Goal: Task Accomplishment & Management: Use online tool/utility

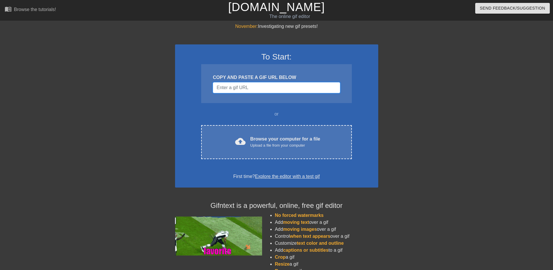
click at [240, 86] on input "Username" at bounding box center [276, 87] width 127 height 11
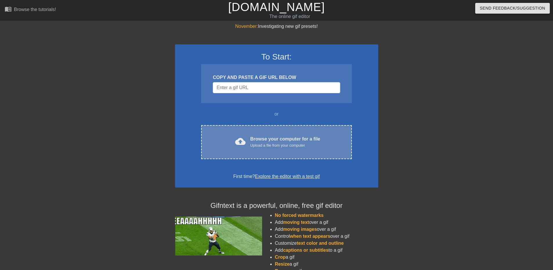
click at [276, 136] on div "Browse your computer for a file Upload a file from your computer" at bounding box center [285, 141] width 70 height 13
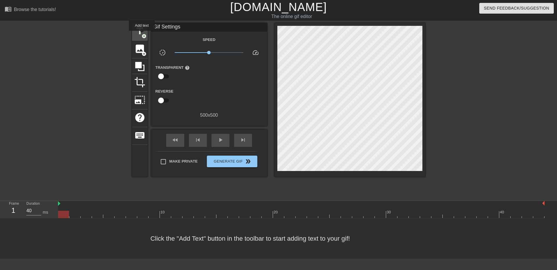
click at [142, 35] on span "add_circle" at bounding box center [144, 36] width 5 height 5
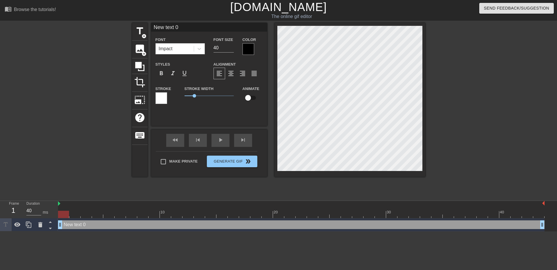
scroll to position [1, 1]
type input "L"
type textarea "L"
type input "Lu"
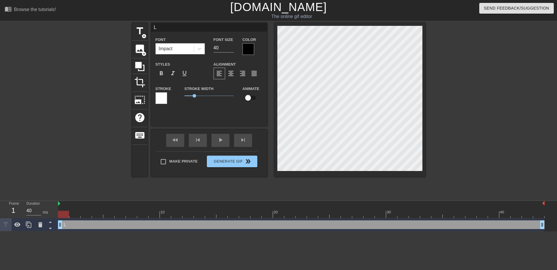
type textarea "Lu"
type input "[PERSON_NAME]"
type textarea "[PERSON_NAME]"
click at [250, 47] on div at bounding box center [248, 49] width 12 height 12
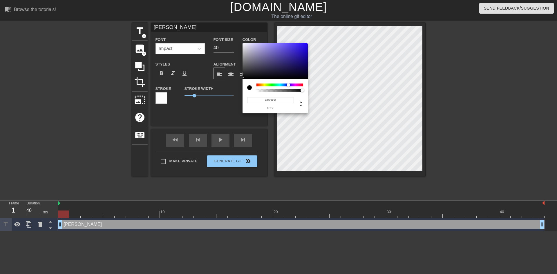
drag, startPoint x: 257, startPoint y: 84, endPoint x: 287, endPoint y: 84, distance: 29.6
click at [287, 84] on div at bounding box center [288, 84] width 3 height 3
click at [303, 46] on div at bounding box center [274, 61] width 65 height 36
click at [296, 56] on div at bounding box center [274, 61] width 65 height 36
click at [288, 60] on div at bounding box center [274, 61] width 65 height 36
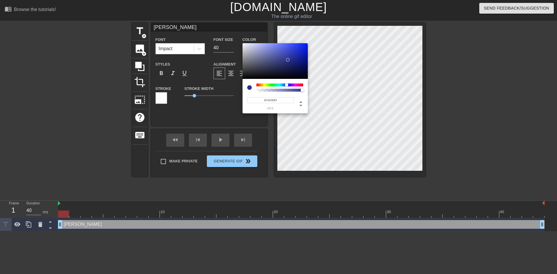
click at [282, 48] on div at bounding box center [274, 61] width 65 height 36
click at [274, 45] on div at bounding box center [274, 61] width 65 height 36
click at [274, 50] on div at bounding box center [274, 61] width 65 height 36
type input "#838DE3"
click at [270, 47] on div at bounding box center [274, 61] width 65 height 36
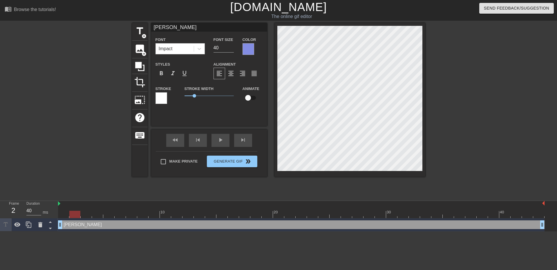
drag, startPoint x: 66, startPoint y: 215, endPoint x: 70, endPoint y: 215, distance: 4.6
click at [70, 215] on div at bounding box center [74, 214] width 11 height 7
type input "40"
drag, startPoint x: 75, startPoint y: 215, endPoint x: 368, endPoint y: 211, distance: 293.3
click at [368, 211] on div at bounding box center [368, 214] width 11 height 7
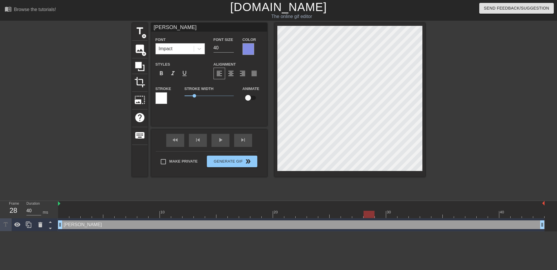
click at [247, 97] on input "checkbox" at bounding box center [247, 97] width 33 height 11
checkbox input "true"
drag, startPoint x: 369, startPoint y: 214, endPoint x: 380, endPoint y: 214, distance: 11.0
click at [380, 214] on div at bounding box center [380, 214] width 11 height 7
drag, startPoint x: 379, startPoint y: 215, endPoint x: 388, endPoint y: 215, distance: 9.0
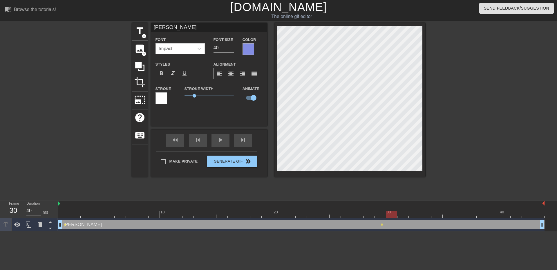
click at [389, 215] on div at bounding box center [391, 214] width 11 height 7
drag, startPoint x: 392, startPoint y: 216, endPoint x: 405, endPoint y: 217, distance: 13.1
click at [405, 217] on div at bounding box center [402, 214] width 11 height 7
drag, startPoint x: 403, startPoint y: 214, endPoint x: 426, endPoint y: 215, distance: 23.2
click at [426, 215] on div at bounding box center [425, 214] width 11 height 7
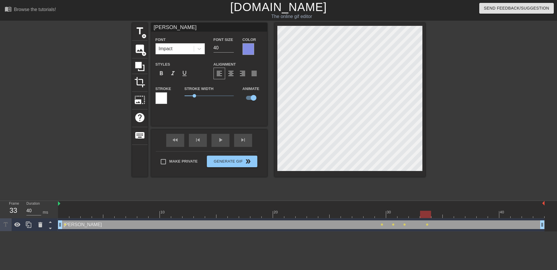
click at [443, 49] on div "title add_circle image add_circle crop photo_size_select_large help keyboard [P…" at bounding box center [278, 110] width 557 height 174
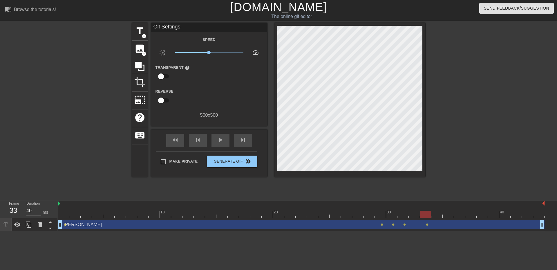
click at [401, 231] on html "menu_book Browse the tutorials! [DOMAIN_NAME] The online gif editor Send Feedba…" at bounding box center [278, 115] width 557 height 231
click at [179, 142] on div "fast_rewind" at bounding box center [175, 140] width 18 height 13
click at [64, 224] on span "lens" at bounding box center [65, 224] width 3 height 3
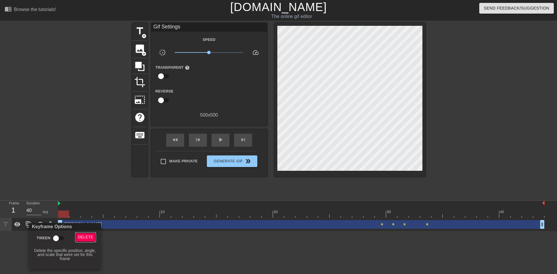
click at [77, 236] on button "Delete" at bounding box center [86, 237] width 20 height 9
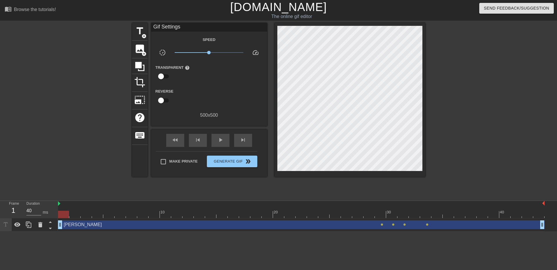
click at [383, 224] on div "[PERSON_NAME] drag_handle drag_handle" at bounding box center [301, 224] width 486 height 9
click at [382, 225] on span "lens" at bounding box center [382, 224] width 3 height 3
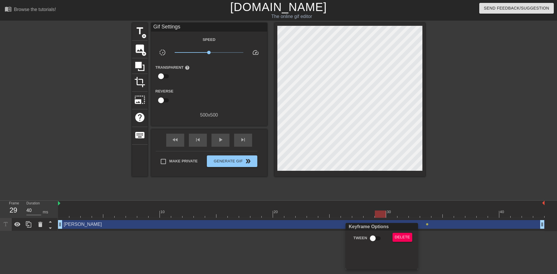
click at [325, 242] on div at bounding box center [278, 137] width 557 height 274
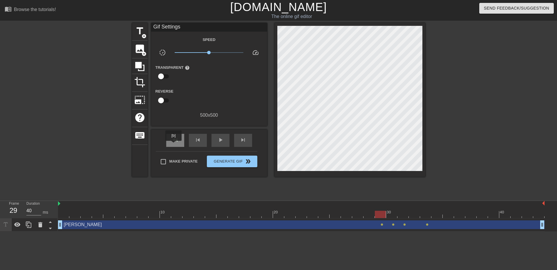
click at [173, 143] on span "fast_rewind" at bounding box center [175, 139] width 7 height 7
click at [244, 141] on span "skip_next" at bounding box center [243, 139] width 7 height 7
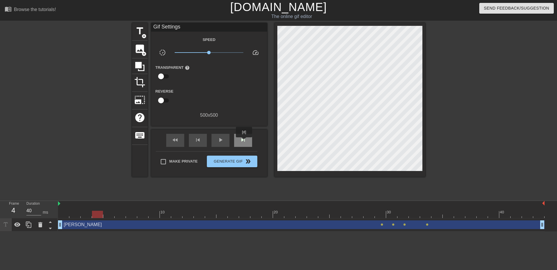
click at [244, 141] on span "skip_next" at bounding box center [243, 139] width 7 height 7
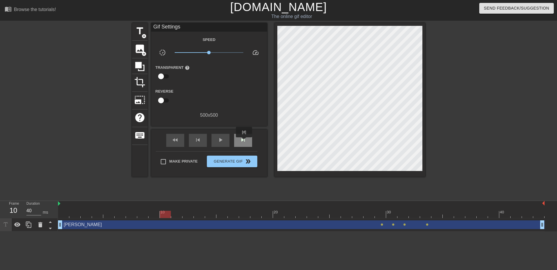
click at [244, 141] on span "skip_next" at bounding box center [243, 139] width 7 height 7
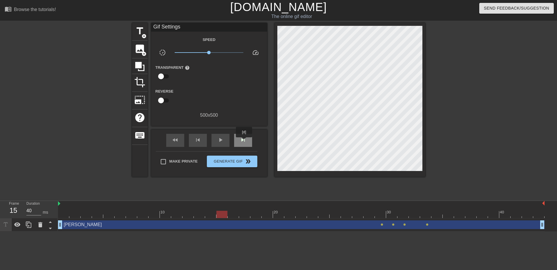
click at [244, 141] on span "skip_next" at bounding box center [243, 139] width 7 height 7
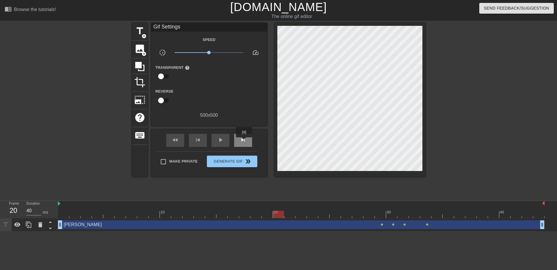
click at [244, 141] on span "skip_next" at bounding box center [243, 139] width 7 height 7
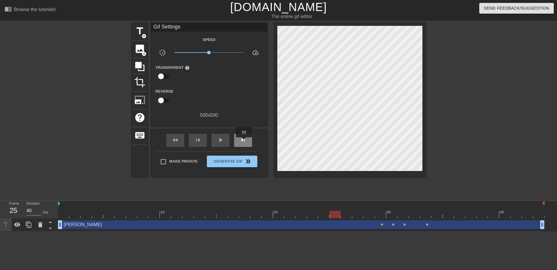
click at [244, 141] on span "skip_next" at bounding box center [243, 139] width 7 height 7
click at [242, 142] on span "skip_next" at bounding box center [243, 139] width 7 height 7
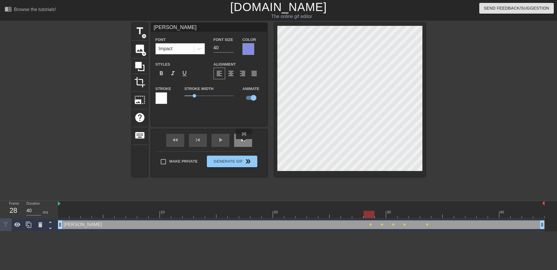
click at [244, 143] on span "skip_next" at bounding box center [243, 139] width 7 height 7
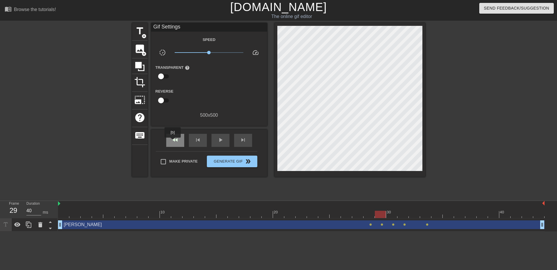
click at [173, 142] on span "fast_rewind" at bounding box center [175, 139] width 7 height 7
click at [242, 142] on span "skip_next" at bounding box center [243, 139] width 7 height 7
click at [237, 141] on div "skip_next" at bounding box center [243, 140] width 18 height 13
click at [238, 141] on div "skip_next" at bounding box center [243, 140] width 18 height 13
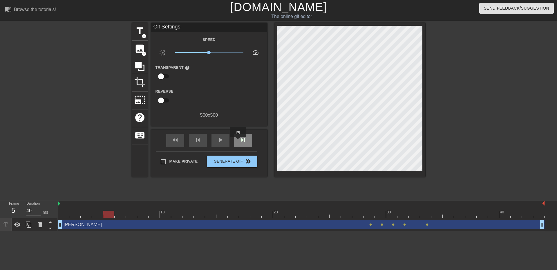
click at [238, 141] on div "skip_next" at bounding box center [243, 140] width 18 height 13
click at [370, 224] on span "lens" at bounding box center [370, 224] width 3 height 3
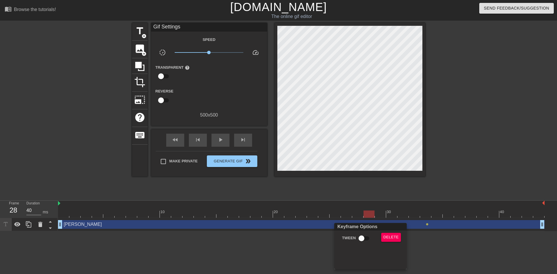
click at [312, 249] on div at bounding box center [278, 137] width 557 height 274
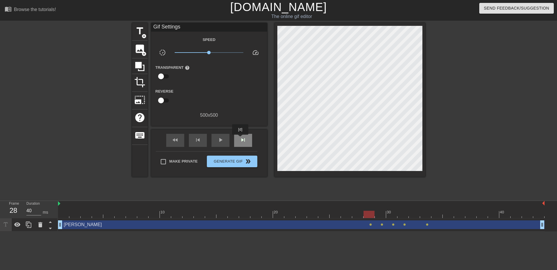
click at [240, 139] on span "skip_next" at bounding box center [243, 139] width 7 height 7
click at [244, 139] on span "skip_next" at bounding box center [243, 139] width 7 height 7
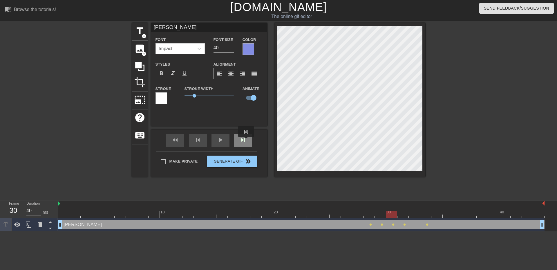
drag, startPoint x: 246, startPoint y: 141, endPoint x: 249, endPoint y: 139, distance: 3.5
click at [245, 141] on span "skip_next" at bounding box center [243, 139] width 7 height 7
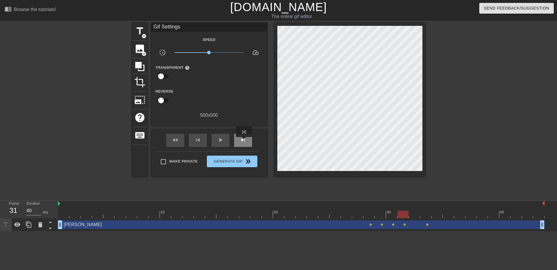
click at [244, 141] on span "skip_next" at bounding box center [243, 139] width 7 height 7
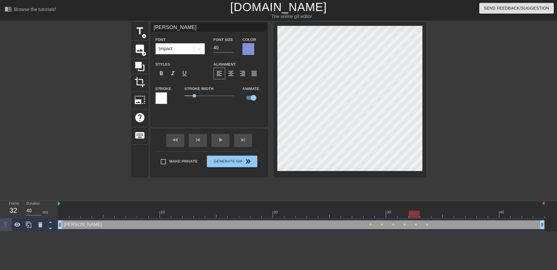
click at [423, 50] on div at bounding box center [349, 100] width 151 height 154
click at [243, 139] on span "skip_next" at bounding box center [243, 139] width 7 height 7
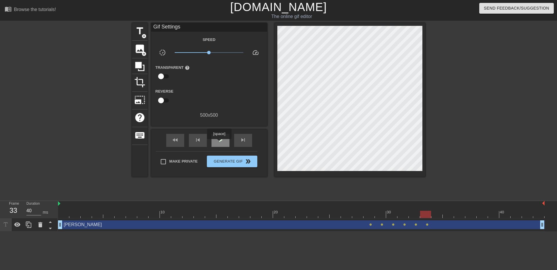
click at [219, 143] on span "play_arrow" at bounding box center [220, 139] width 7 height 7
drag, startPoint x: 209, startPoint y: 51, endPoint x: 198, endPoint y: 53, distance: 11.3
click at [198, 53] on span "x0.462" at bounding box center [197, 52] width 3 height 3
drag, startPoint x: 196, startPoint y: 52, endPoint x: 190, endPoint y: 52, distance: 6.7
click at [190, 52] on span "x0.320" at bounding box center [191, 52] width 3 height 3
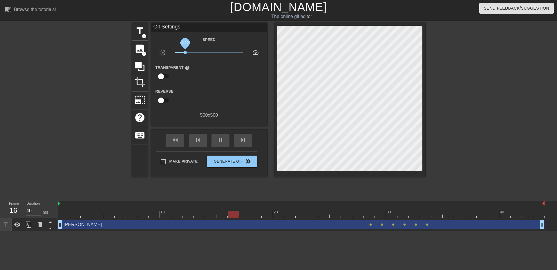
drag, startPoint x: 189, startPoint y: 51, endPoint x: 185, endPoint y: 52, distance: 4.1
click at [185, 52] on span "x0.202" at bounding box center [184, 52] width 3 height 3
drag, startPoint x: 185, startPoint y: 52, endPoint x: 191, endPoint y: 53, distance: 5.8
click at [189, 53] on span "x0.229" at bounding box center [186, 52] width 3 height 3
click at [372, 225] on div "[PERSON_NAME] drag_handle drag_handle" at bounding box center [301, 224] width 486 height 9
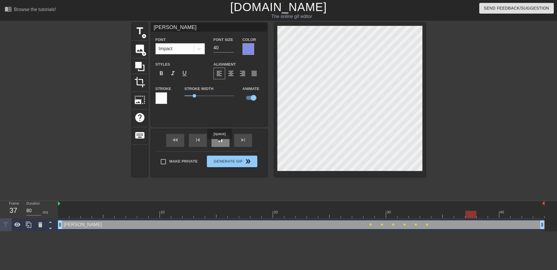
type input "40"
click at [222, 144] on div "pause" at bounding box center [220, 140] width 18 height 13
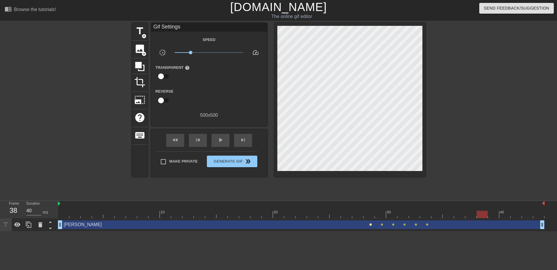
click at [370, 224] on span "lens" at bounding box center [370, 224] width 3 height 3
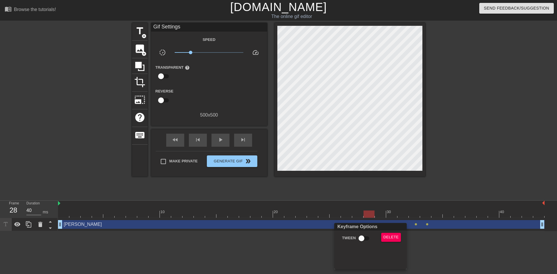
click at [241, 141] on div at bounding box center [278, 137] width 557 height 274
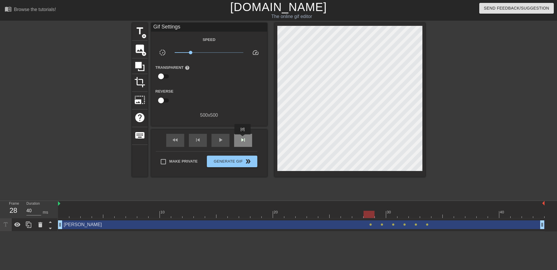
click at [243, 138] on span "skip_next" at bounding box center [243, 139] width 7 height 7
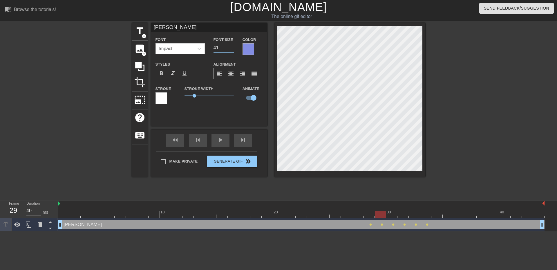
click at [231, 46] on input "41" at bounding box center [223, 47] width 20 height 9
click at [231, 46] on input "42" at bounding box center [223, 47] width 20 height 9
click at [231, 46] on input "43" at bounding box center [223, 47] width 20 height 9
type input "80"
click at [231, 46] on input "80" at bounding box center [223, 47] width 20 height 9
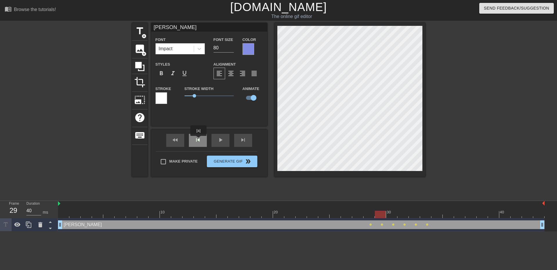
click at [198, 139] on span "skip_previous" at bounding box center [197, 139] width 7 height 7
click at [240, 140] on span "skip_next" at bounding box center [243, 139] width 7 height 7
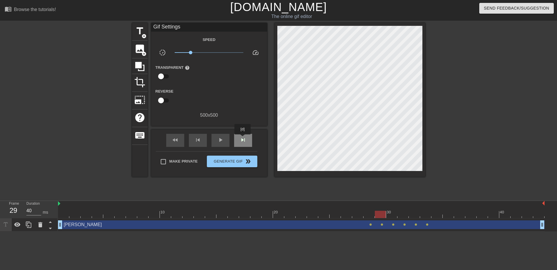
click at [243, 138] on span "skip_next" at bounding box center [243, 139] width 7 height 7
click at [246, 140] on span "skip_next" at bounding box center [243, 139] width 7 height 7
click at [198, 142] on span "skip_previous" at bounding box center [197, 139] width 7 height 7
click at [243, 137] on span "skip_next" at bounding box center [243, 139] width 7 height 7
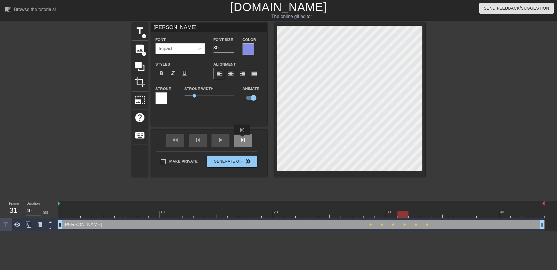
click at [242, 139] on span "skip_next" at bounding box center [243, 139] width 7 height 7
click at [247, 139] on div "skip_next" at bounding box center [243, 140] width 18 height 13
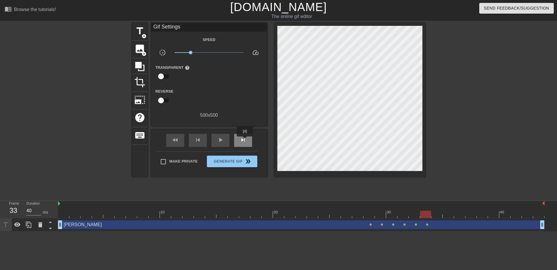
click at [245, 140] on span "skip_next" at bounding box center [243, 139] width 7 height 7
click at [199, 143] on div "skip_previous" at bounding box center [198, 140] width 18 height 13
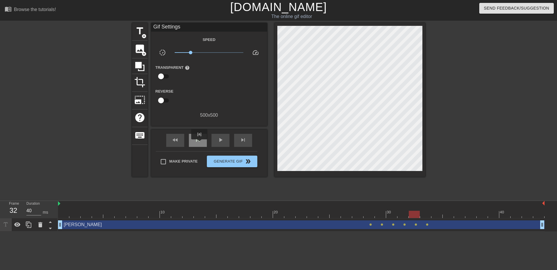
click at [199, 143] on div "skip_previous" at bounding box center [198, 140] width 18 height 13
click at [199, 144] on div "skip_previous" at bounding box center [198, 140] width 18 height 13
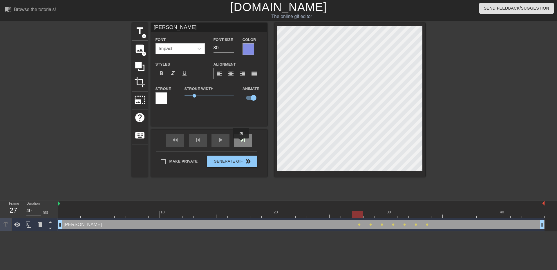
click at [241, 142] on span "skip_next" at bounding box center [243, 139] width 7 height 7
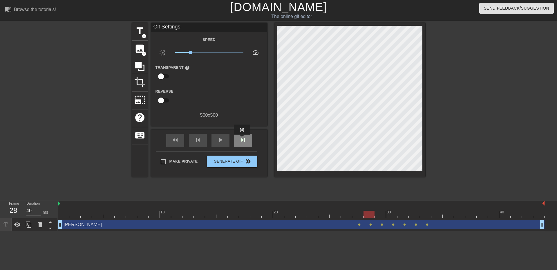
click at [242, 139] on span "skip_next" at bounding box center [243, 139] width 7 height 7
click at [247, 143] on div "skip_next" at bounding box center [243, 140] width 18 height 13
click at [243, 139] on span "skip_next" at bounding box center [243, 139] width 7 height 7
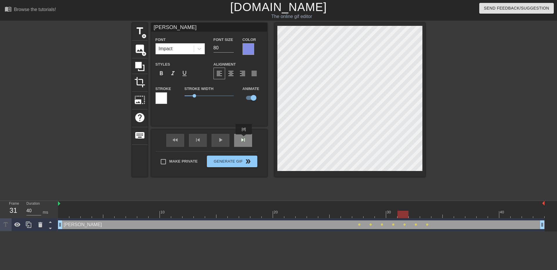
click at [244, 138] on span "skip_next" at bounding box center [243, 139] width 7 height 7
click at [242, 140] on span "skip_next" at bounding box center [243, 139] width 7 height 7
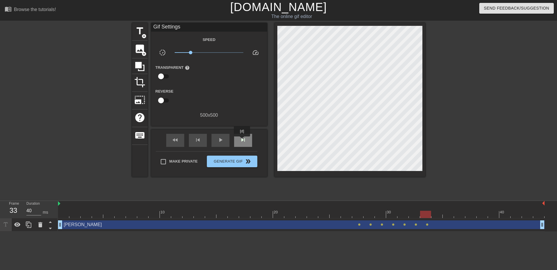
click at [242, 140] on span "skip_next" at bounding box center [243, 139] width 7 height 7
click at [242, 141] on span "skip_next" at bounding box center [243, 139] width 7 height 7
click at [197, 140] on span "skip_previous" at bounding box center [197, 139] width 7 height 7
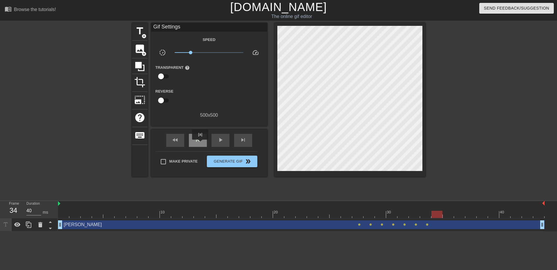
click at [200, 144] on div "skip_previous" at bounding box center [198, 140] width 18 height 13
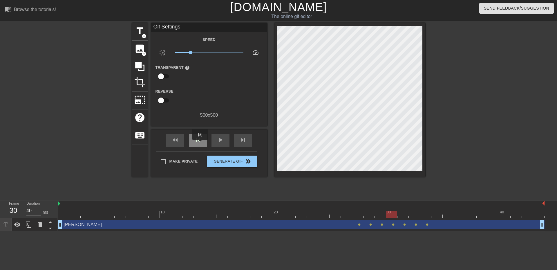
click at [200, 144] on div "skip_previous" at bounding box center [198, 140] width 18 height 13
click at [244, 141] on span "skip_next" at bounding box center [243, 139] width 7 height 7
click at [244, 142] on span "skip_next" at bounding box center [243, 139] width 7 height 7
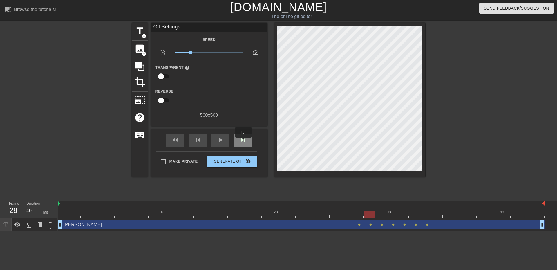
click at [244, 142] on span "skip_next" at bounding box center [243, 139] width 7 height 7
click at [204, 142] on div "skip_previous" at bounding box center [198, 140] width 18 height 13
click at [245, 141] on span "skip_next" at bounding box center [243, 139] width 7 height 7
click at [197, 141] on span "skip_previous" at bounding box center [197, 139] width 7 height 7
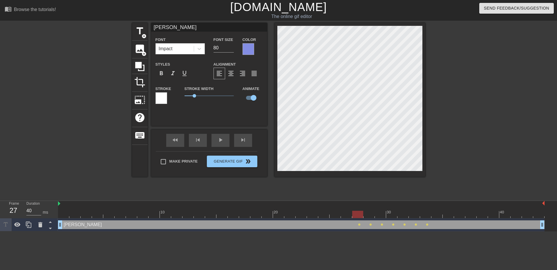
click at [267, 63] on div "title add_circle image add_circle crop photo_size_select_large help keyboard [P…" at bounding box center [278, 100] width 293 height 154
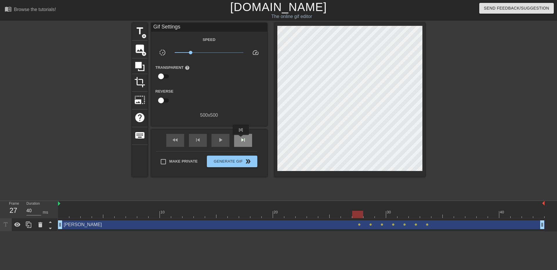
click at [241, 139] on span "skip_next" at bounding box center [243, 139] width 7 height 7
click at [200, 140] on span "skip_previous" at bounding box center [197, 139] width 7 height 7
click at [245, 139] on span "skip_next" at bounding box center [243, 139] width 7 height 7
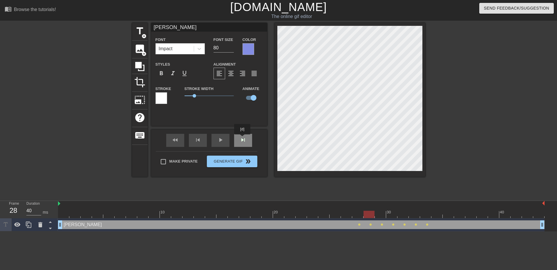
click at [242, 139] on span "skip_next" at bounding box center [243, 139] width 7 height 7
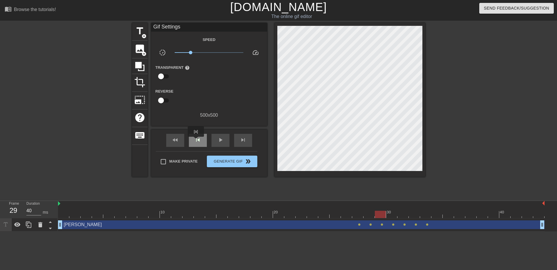
click at [196, 141] on span "skip_previous" at bounding box center [197, 139] width 7 height 7
click at [246, 138] on span "skip_next" at bounding box center [243, 139] width 7 height 7
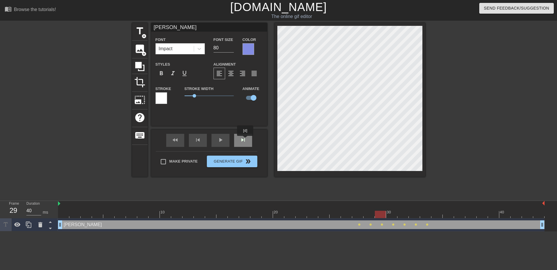
click at [245, 140] on span "skip_next" at bounding box center [243, 139] width 7 height 7
click at [243, 140] on span "skip_next" at bounding box center [243, 139] width 7 height 7
click at [245, 138] on span "skip_next" at bounding box center [243, 139] width 7 height 7
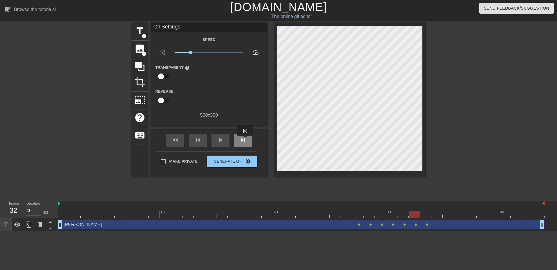
click at [245, 140] on span "skip_next" at bounding box center [243, 139] width 7 height 7
click at [191, 139] on div "skip_previous" at bounding box center [198, 140] width 18 height 13
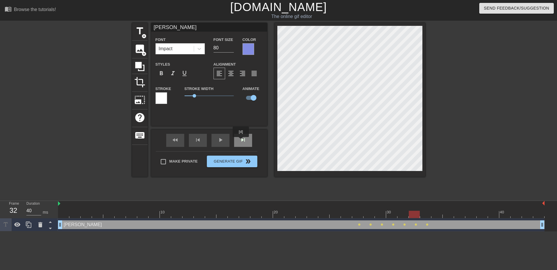
click at [241, 141] on span "skip_next" at bounding box center [243, 139] width 7 height 7
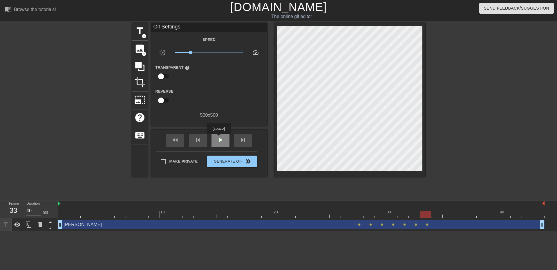
click at [218, 138] on span "play_arrow" at bounding box center [220, 139] width 7 height 7
drag, startPoint x: 191, startPoint y: 52, endPoint x: 204, endPoint y: 53, distance: 13.4
click at [204, 53] on span "x0.741" at bounding box center [204, 52] width 3 height 3
click at [202, 53] on span "x0.661" at bounding box center [202, 52] width 3 height 3
click at [201, 52] on span "x0.575" at bounding box center [200, 52] width 3 height 3
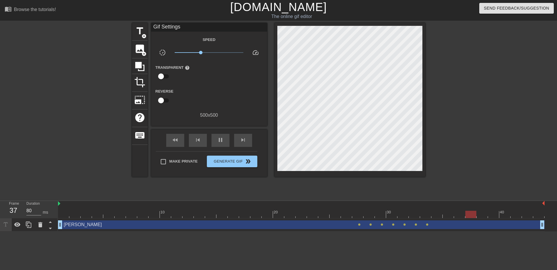
type input "40"
click at [161, 77] on input "checkbox" at bounding box center [160, 76] width 33 height 11
checkbox input "true"
type input "40"
click at [161, 77] on input "checkbox" at bounding box center [166, 76] width 33 height 11
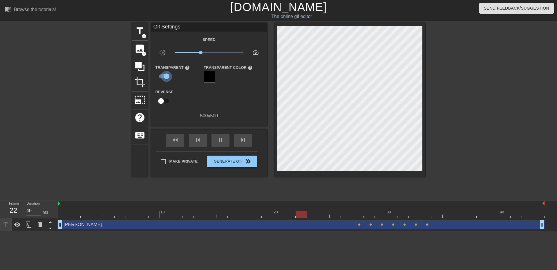
checkbox input "false"
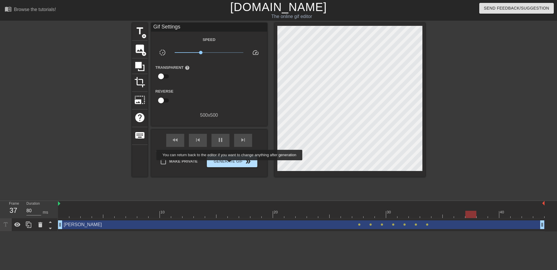
type input "40"
click at [230, 162] on span "Generate Gif double_arrow" at bounding box center [232, 161] width 46 height 7
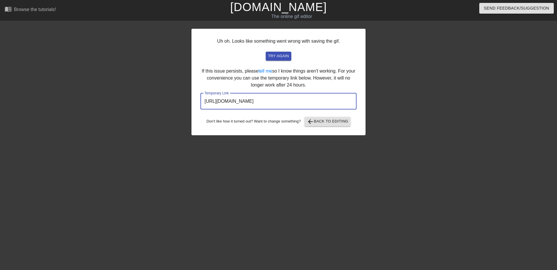
click at [250, 104] on input "[URL][DOMAIN_NAME]" at bounding box center [278, 101] width 156 height 16
click at [283, 55] on span "try again" at bounding box center [278, 56] width 21 height 7
click at [303, 80] on div "Uh oh. Looks like something went wrong with saving the gif. try again If this i…" at bounding box center [278, 82] width 174 height 106
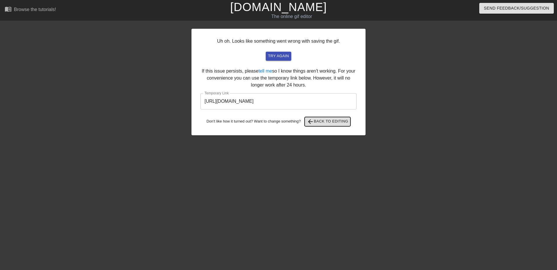
click at [325, 122] on span "arrow_back Back to Editing" at bounding box center [327, 121] width 41 height 7
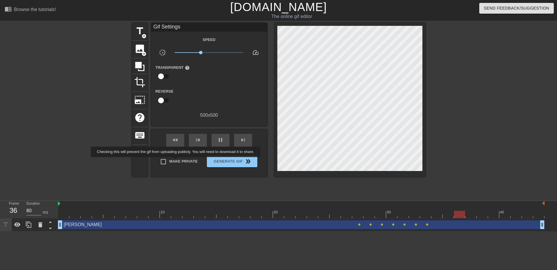
type input "40"
click at [177, 161] on span "Make Private" at bounding box center [183, 161] width 28 height 6
click at [169, 161] on input "Make Private" at bounding box center [163, 161] width 12 height 12
checkbox input "true"
type input "40"
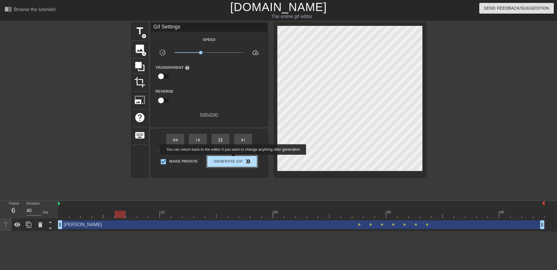
click at [236, 162] on span "Generate Gif double_arrow" at bounding box center [232, 161] width 46 height 7
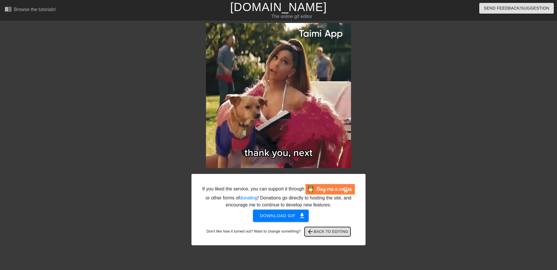
click at [331, 231] on span "arrow_back Back to Editing" at bounding box center [327, 231] width 41 height 7
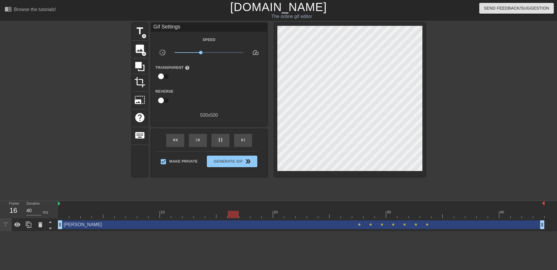
click at [68, 226] on div "[PERSON_NAME] drag_handle drag_handle" at bounding box center [301, 224] width 486 height 9
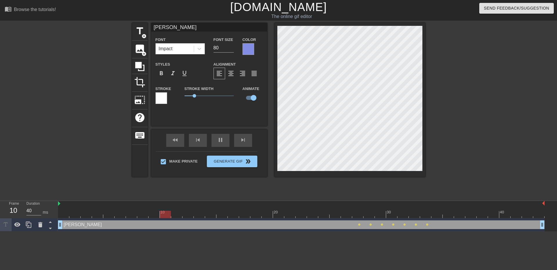
click at [66, 224] on div "[PERSON_NAME] drag_handle drag_handle" at bounding box center [301, 224] width 486 height 9
click at [26, 231] on html "menu_book Browse the tutorials! [DOMAIN_NAME] The online gif editor Send Feedba…" at bounding box center [278, 115] width 557 height 231
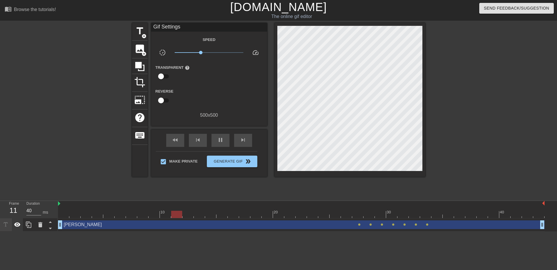
click at [16, 225] on icon at bounding box center [17, 224] width 6 height 4
click at [17, 226] on icon at bounding box center [17, 224] width 7 height 7
click at [100, 231] on html "menu_book Browse the tutorials! [DOMAIN_NAME] The online gif editor Send Feedba…" at bounding box center [278, 115] width 557 height 231
click at [6, 226] on icon at bounding box center [5, 224] width 4 height 4
click at [68, 224] on div "[PERSON_NAME] drag_handle drag_handle" at bounding box center [301, 224] width 486 height 9
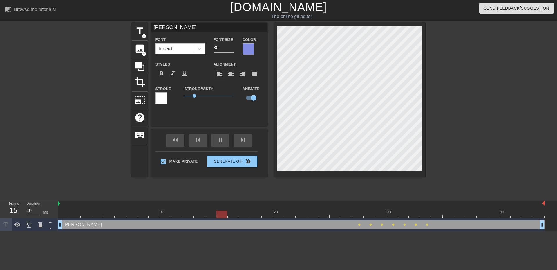
click at [165, 88] on label "Stroke" at bounding box center [163, 89] width 16 height 6
click at [161, 97] on div at bounding box center [161, 98] width 12 height 12
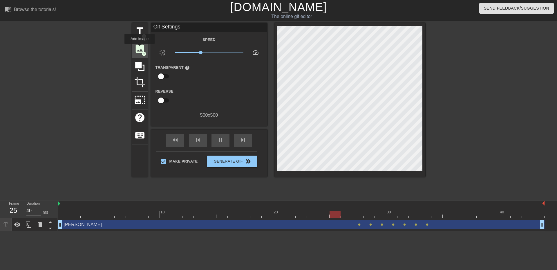
click at [140, 48] on span "image" at bounding box center [139, 48] width 11 height 11
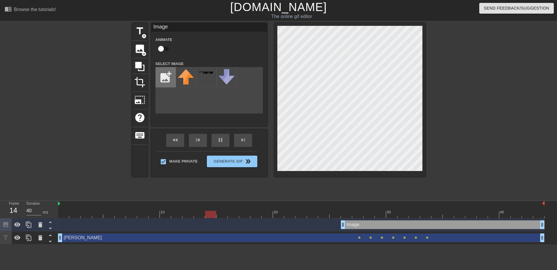
click at [168, 77] on input "file" at bounding box center [166, 77] width 20 height 20
click at [220, 99] on div "add_photo_alternate" at bounding box center [208, 90] width 107 height 46
click at [168, 78] on input "file" at bounding box center [166, 77] width 20 height 20
type input "40"
type input "C:\fakepath\flip phone.webp"
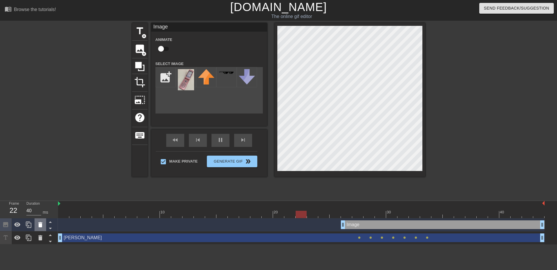
click at [40, 224] on icon at bounding box center [40, 224] width 4 height 5
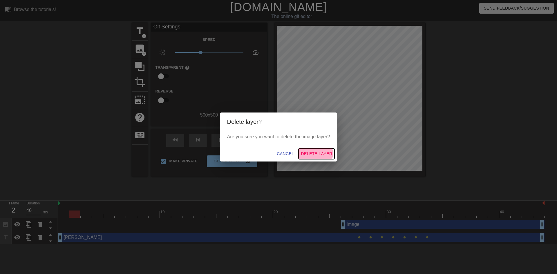
click at [317, 153] on span "Delete Layer" at bounding box center [316, 153] width 31 height 7
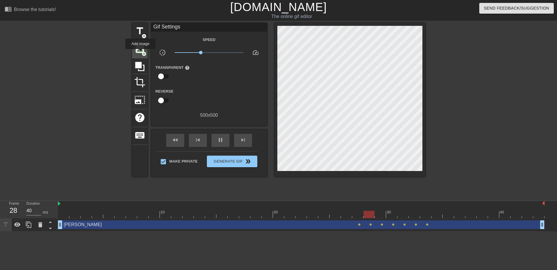
click at [140, 53] on span "image" at bounding box center [139, 48] width 11 height 11
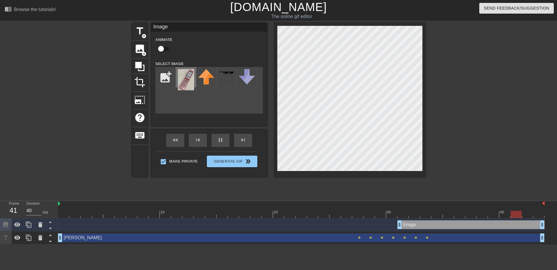
click at [188, 81] on img at bounding box center [186, 79] width 16 height 21
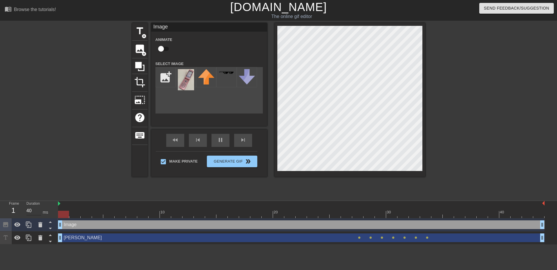
drag, startPoint x: 400, startPoint y: 224, endPoint x: 37, endPoint y: 214, distance: 363.3
click at [37, 214] on div "Frame 1 Duration 40 ms 10 20 30 40 Image drag_handle drag_handle [PERSON_NAME] …" at bounding box center [278, 223] width 557 height 44
drag, startPoint x: 277, startPoint y: 174, endPoint x: 483, endPoint y: 99, distance: 219.5
click at [486, 99] on div at bounding box center [475, 110] width 87 height 174
click at [75, 238] on div "[PERSON_NAME] drag_handle drag_handle" at bounding box center [301, 237] width 486 height 9
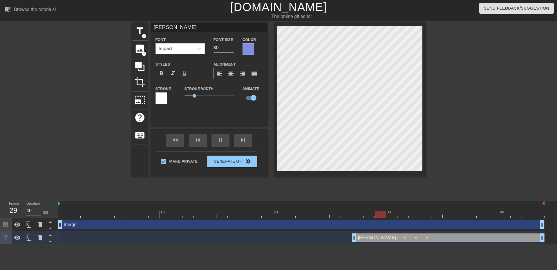
drag, startPoint x: 60, startPoint y: 239, endPoint x: 355, endPoint y: 238, distance: 295.0
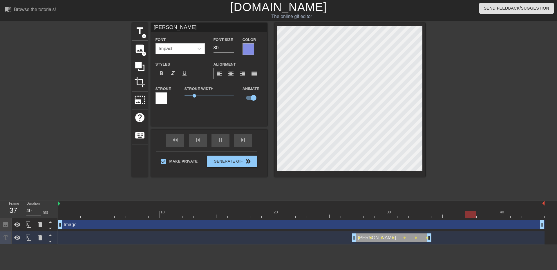
drag, startPoint x: 543, startPoint y: 237, endPoint x: 431, endPoint y: 238, distance: 112.3
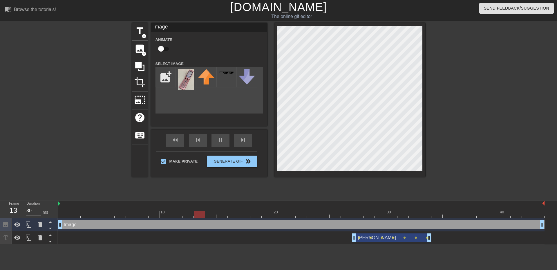
type input "40"
click at [220, 137] on span "pause" at bounding box center [220, 139] width 7 height 7
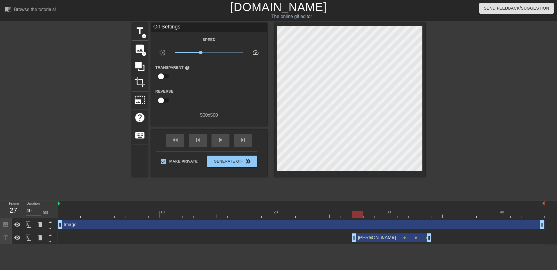
click at [69, 225] on div "Image drag_handle drag_handle" at bounding box center [301, 224] width 486 height 9
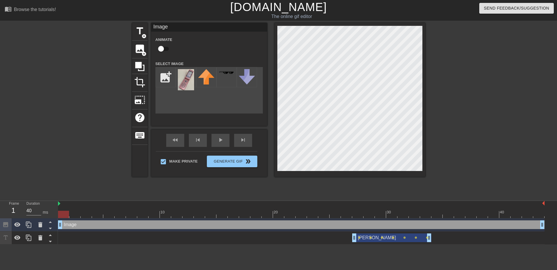
drag, startPoint x: 358, startPoint y: 215, endPoint x: 46, endPoint y: 217, distance: 312.4
click at [46, 217] on div "Frame 1 Duration 40 ms 10 20 30 40 Image drag_handle drag_handle [PERSON_NAME] …" at bounding box center [278, 223] width 557 height 44
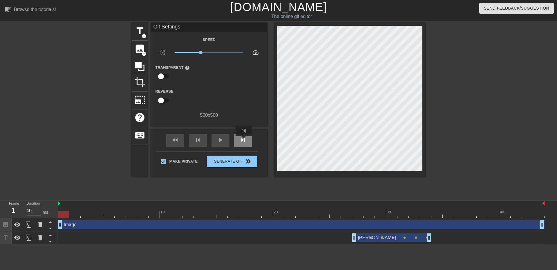
click at [244, 140] on span "skip_next" at bounding box center [243, 139] width 7 height 7
click at [244, 139] on span "skip_next" at bounding box center [243, 139] width 7 height 7
click at [245, 140] on span "skip_next" at bounding box center [243, 139] width 7 height 7
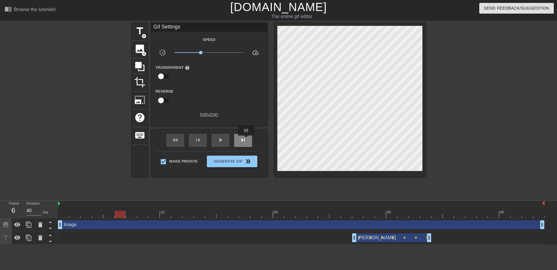
click at [246, 140] on span "skip_next" at bounding box center [243, 139] width 7 height 7
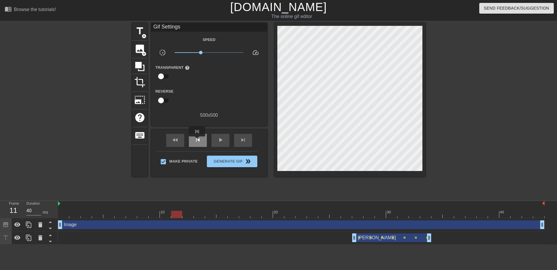
click at [197, 140] on span "skip_previous" at bounding box center [197, 139] width 7 height 7
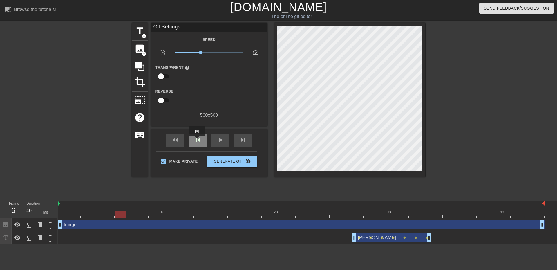
click at [197, 140] on span "skip_previous" at bounding box center [197, 139] width 7 height 7
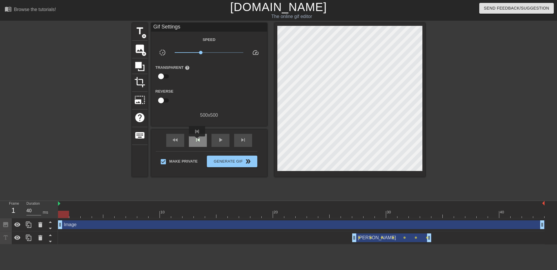
click at [197, 140] on span "skip_previous" at bounding box center [197, 139] width 7 height 7
click at [68, 225] on div "Image drag_handle drag_handle" at bounding box center [301, 224] width 486 height 9
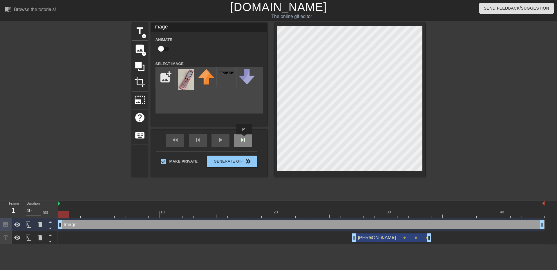
click at [245, 138] on span "skip_next" at bounding box center [243, 139] width 7 height 7
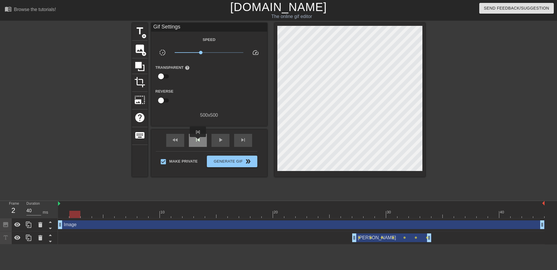
click at [198, 141] on span "skip_previous" at bounding box center [197, 139] width 7 height 7
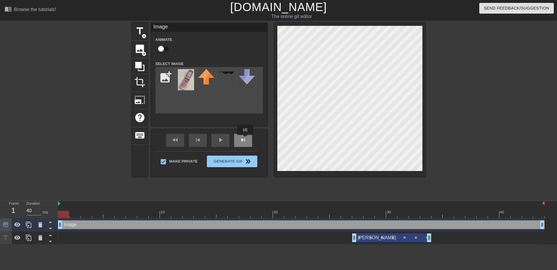
click at [245, 139] on span "skip_next" at bounding box center [243, 139] width 7 height 7
click at [75, 225] on div "Image drag_handle drag_handle" at bounding box center [301, 224] width 486 height 9
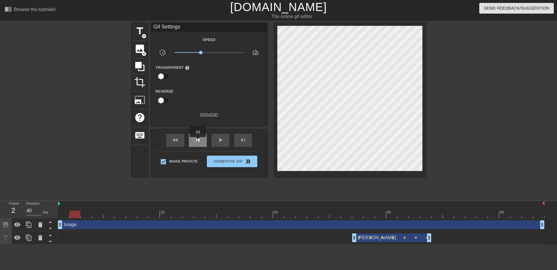
click at [198, 141] on span "skip_previous" at bounding box center [197, 139] width 7 height 7
click at [240, 140] on span "skip_next" at bounding box center [243, 139] width 7 height 7
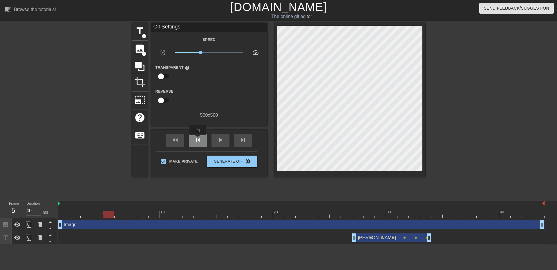
click at [198, 139] on span "skip_previous" at bounding box center [197, 139] width 7 height 7
click at [101, 224] on div "Image drag_handle drag_handle" at bounding box center [301, 224] width 486 height 9
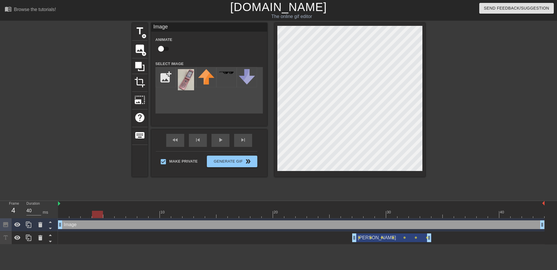
click at [162, 48] on input "checkbox" at bounding box center [160, 48] width 33 height 11
checkbox input "true"
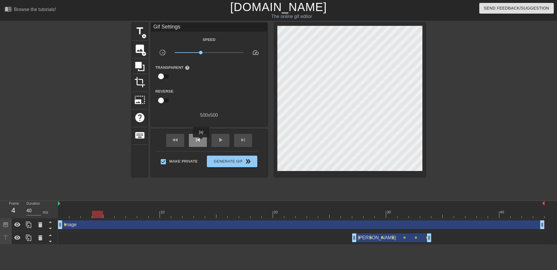
click at [201, 141] on span "skip_previous" at bounding box center [197, 139] width 7 height 7
click at [241, 140] on span "skip_next" at bounding box center [243, 139] width 7 height 7
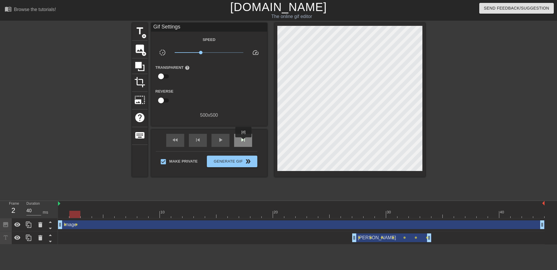
click at [244, 141] on span "skip_next" at bounding box center [243, 139] width 7 height 7
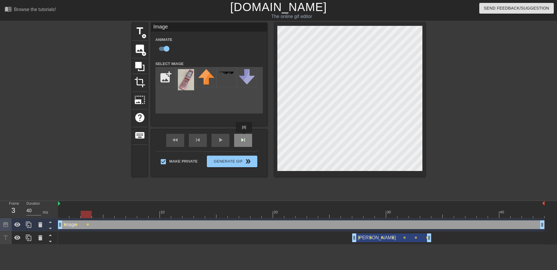
click at [239, 141] on div "skip_next" at bounding box center [243, 140] width 18 height 13
click at [242, 140] on span "skip_next" at bounding box center [243, 139] width 7 height 7
click at [246, 141] on span "skip_next" at bounding box center [243, 139] width 7 height 7
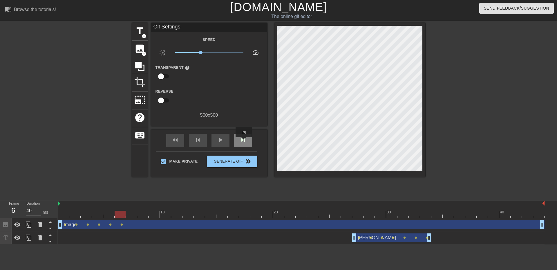
click at [244, 141] on span "skip_next" at bounding box center [243, 139] width 7 height 7
click at [245, 141] on span "skip_next" at bounding box center [243, 139] width 7 height 7
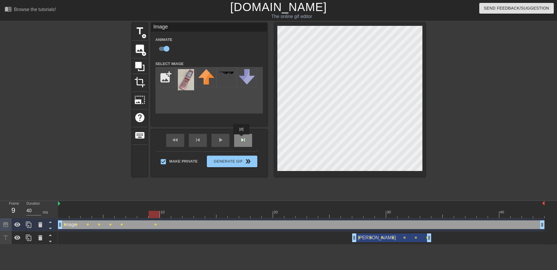
click at [242, 139] on span "skip_next" at bounding box center [243, 139] width 7 height 7
click at [241, 142] on span "skip_next" at bounding box center [243, 139] width 7 height 7
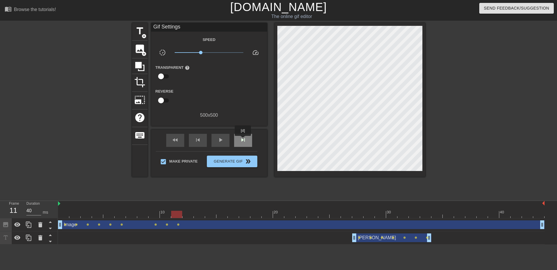
click at [243, 140] on span "skip_next" at bounding box center [243, 139] width 7 height 7
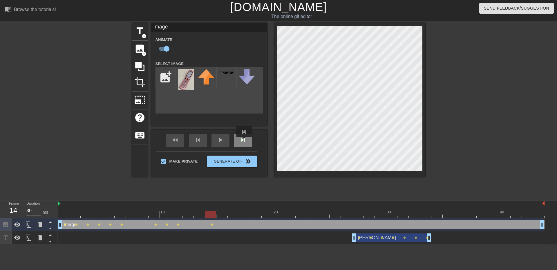
click at [244, 141] on span "skip_next" at bounding box center [243, 139] width 7 height 7
click at [240, 140] on span "skip_next" at bounding box center [243, 139] width 7 height 7
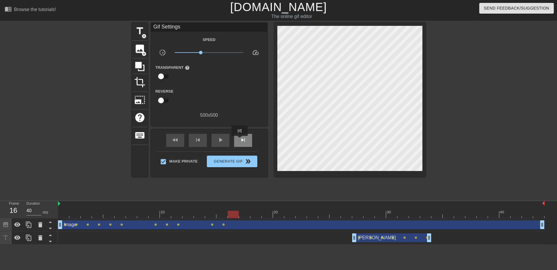
click at [240, 140] on span "skip_next" at bounding box center [243, 139] width 7 height 7
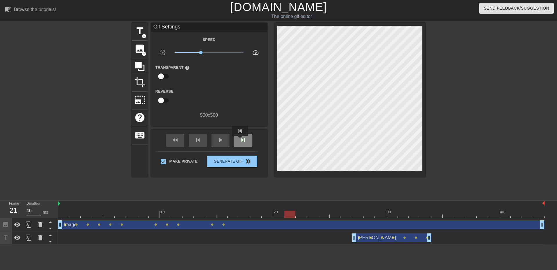
click at [240, 140] on span "skip_next" at bounding box center [243, 139] width 7 height 7
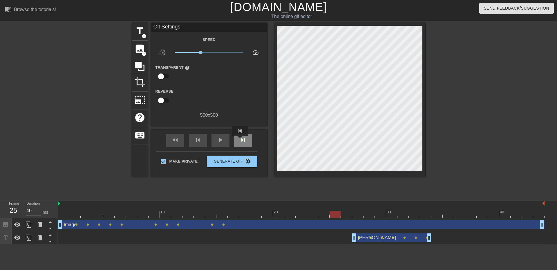
click at [240, 140] on span "skip_next" at bounding box center [243, 139] width 7 height 7
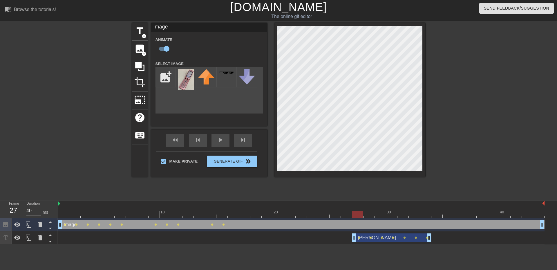
click at [246, 225] on div "Image drag_handle drag_handle" at bounding box center [301, 224] width 486 height 9
click at [239, 228] on div "Image drag_handle drag_handle" at bounding box center [301, 224] width 486 height 9
click at [49, 227] on icon at bounding box center [50, 227] width 7 height 7
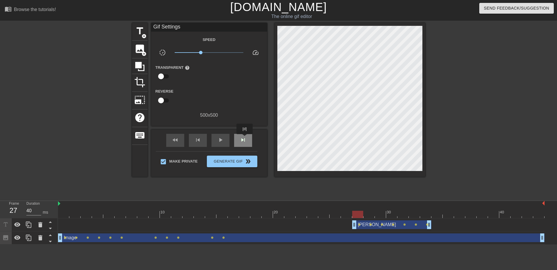
click at [245, 138] on span "skip_next" at bounding box center [243, 139] width 7 height 7
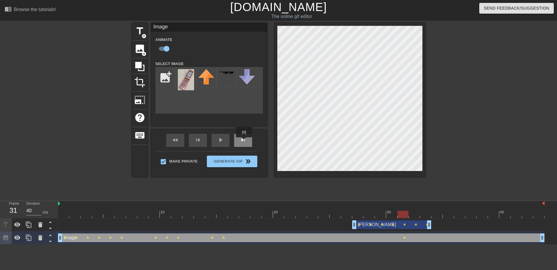
click at [244, 141] on span "skip_next" at bounding box center [243, 139] width 7 height 7
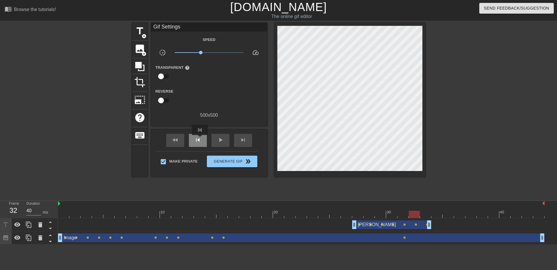
click at [200, 139] on span "skip_previous" at bounding box center [197, 139] width 7 height 7
click at [331, 237] on div "Image drag_handle drag_handle" at bounding box center [301, 237] width 486 height 9
click at [203, 141] on div "skip_previous" at bounding box center [198, 140] width 18 height 13
click at [245, 140] on span "skip_next" at bounding box center [243, 139] width 7 height 7
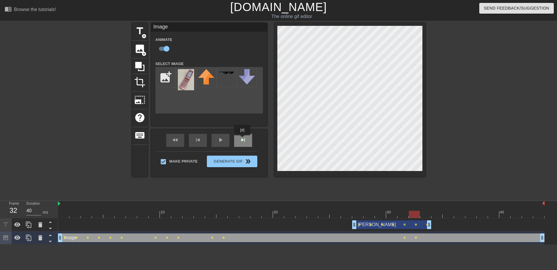
click at [242, 139] on span "skip_next" at bounding box center [243, 139] width 7 height 7
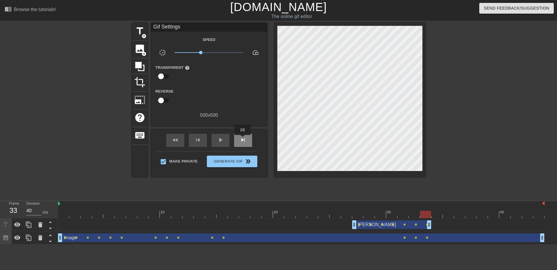
click at [243, 139] on span "skip_next" at bounding box center [243, 139] width 7 height 7
click at [243, 142] on span "skip_next" at bounding box center [243, 139] width 7 height 7
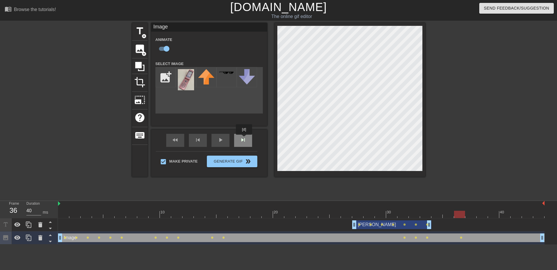
click at [243, 139] on span "skip_next" at bounding box center [243, 139] width 7 height 7
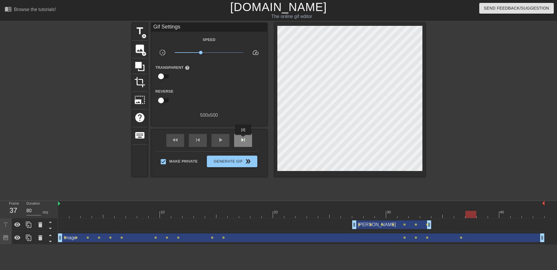
click at [243, 139] on span "skip_next" at bounding box center [243, 139] width 7 height 7
click at [244, 139] on span "skip_next" at bounding box center [243, 139] width 7 height 7
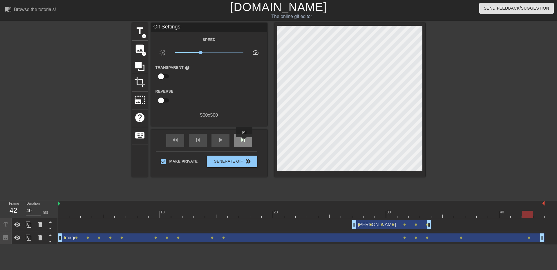
click at [245, 141] on span "skip_next" at bounding box center [243, 139] width 7 height 7
click at [245, 142] on span "skip_next" at bounding box center [243, 139] width 7 height 7
click at [220, 143] on span "play_arrow" at bounding box center [220, 139] width 7 height 7
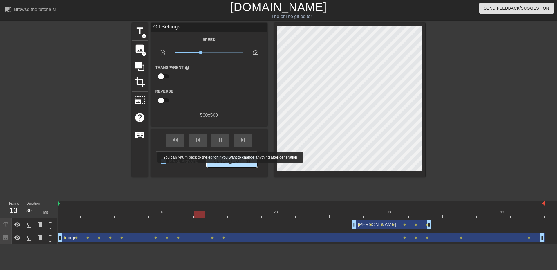
type input "40"
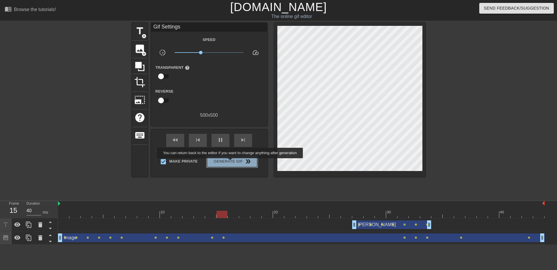
click at [231, 162] on span "Generate Gif double_arrow" at bounding box center [232, 161] width 46 height 7
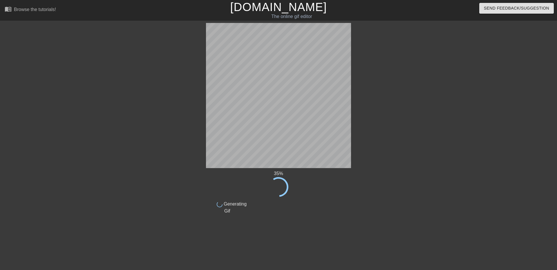
click at [289, 217] on html "menu_book Browse the tutorials! [DOMAIN_NAME] The online gif editor Send Feedba…" at bounding box center [278, 108] width 557 height 217
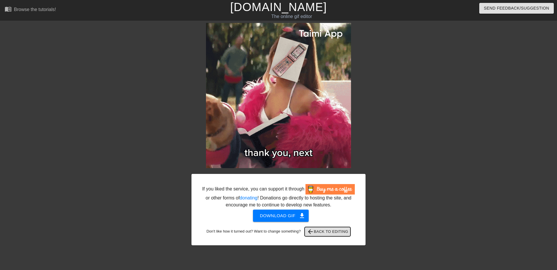
click at [327, 232] on span "arrow_back Back to Editing" at bounding box center [327, 231] width 41 height 7
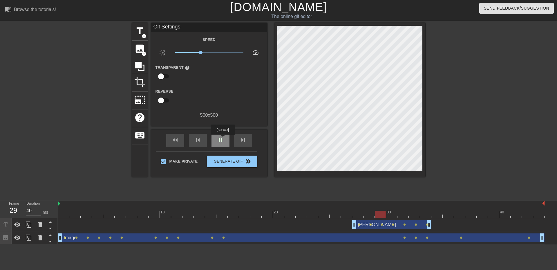
click at [222, 139] on span "pause" at bounding box center [220, 139] width 7 height 7
click at [489, 239] on div "Image drag_handle drag_handle" at bounding box center [301, 237] width 486 height 9
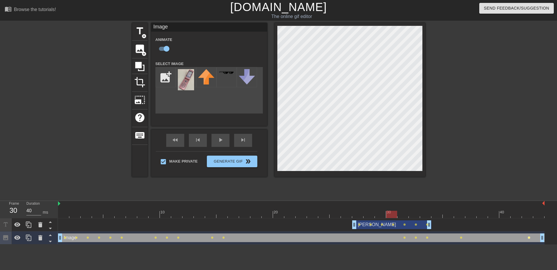
click at [529, 237] on span "lens" at bounding box center [529, 237] width 3 height 3
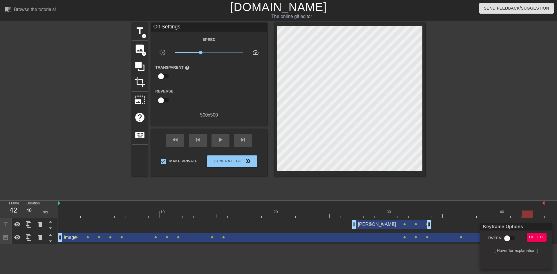
click at [444, 256] on div at bounding box center [278, 137] width 557 height 274
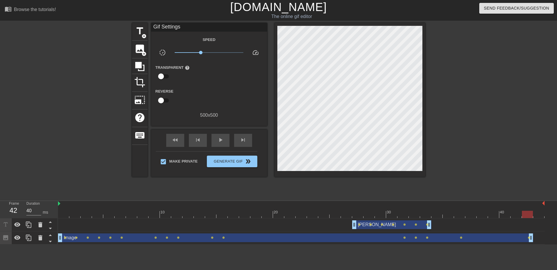
drag, startPoint x: 542, startPoint y: 238, endPoint x: 534, endPoint y: 238, distance: 8.1
click at [534, 238] on div "Image drag_handle drag_handle lens lens lens lens lens lens lens lens lens lens…" at bounding box center [301, 237] width 486 height 9
click at [224, 142] on div "play_arrow" at bounding box center [220, 140] width 18 height 13
drag, startPoint x: 61, startPoint y: 238, endPoint x: 48, endPoint y: 238, distance: 12.5
click at [48, 238] on div "Frame 1 Duration 40 ms 10 20 30 40 [PERSON_NAME] drag_handle drag_handle lens l…" at bounding box center [278, 223] width 557 height 44
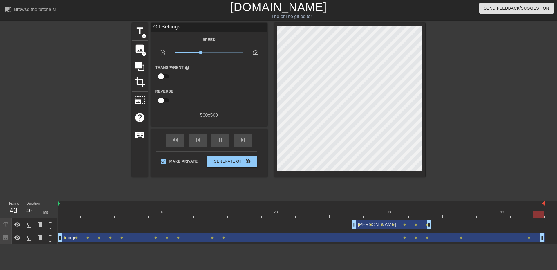
drag, startPoint x: 531, startPoint y: 237, endPoint x: 557, endPoint y: 240, distance: 25.7
click at [552, 240] on div "[PERSON_NAME] drag_handle drag_handle lens lens lens lens lens lens lens Image …" at bounding box center [307, 231] width 499 height 26
type input "40"
click at [222, 139] on span "pause" at bounding box center [220, 139] width 7 height 7
click at [140, 33] on span "title" at bounding box center [139, 31] width 11 height 11
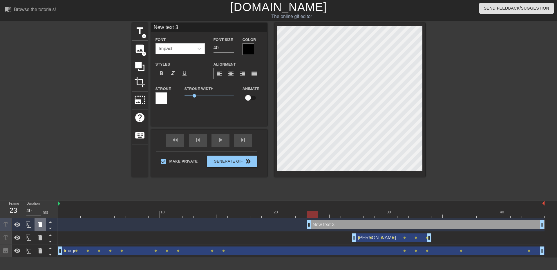
click at [39, 225] on icon at bounding box center [40, 224] width 4 height 5
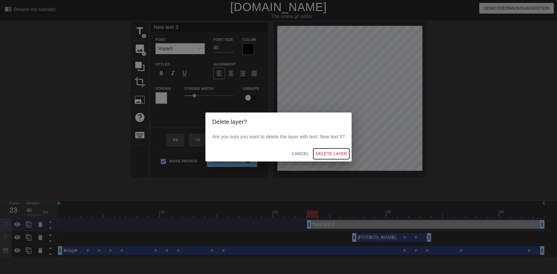
click at [331, 153] on span "Delete Layer" at bounding box center [331, 153] width 31 height 7
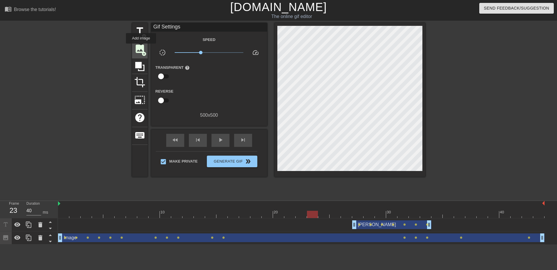
click at [141, 48] on span "image" at bounding box center [139, 48] width 11 height 11
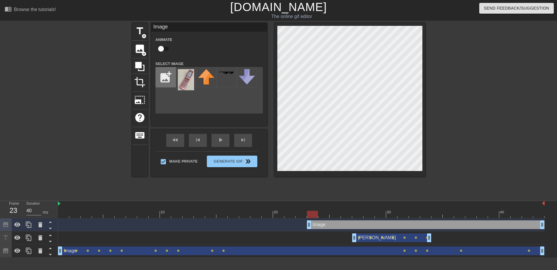
click at [168, 79] on input "file" at bounding box center [166, 77] width 20 height 20
type input "C:\fakepath\hog.jpg"
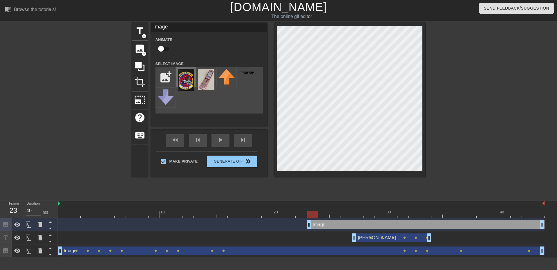
click at [187, 82] on img at bounding box center [186, 80] width 16 height 22
click at [186, 83] on img at bounding box center [186, 80] width 16 height 22
click at [50, 228] on icon at bounding box center [50, 228] width 3 height 1
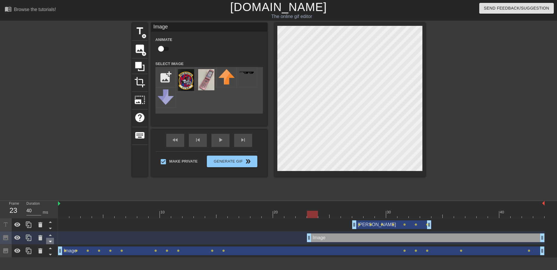
click at [51, 243] on icon at bounding box center [50, 241] width 7 height 7
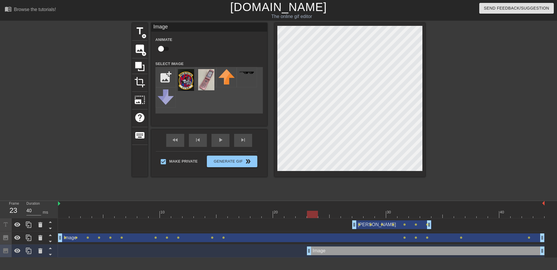
click at [424, 77] on div at bounding box center [349, 100] width 151 height 154
click at [430, 51] on div "title add_circle image add_circle crop photo_size_select_large help keyboard Im…" at bounding box center [278, 110] width 557 height 174
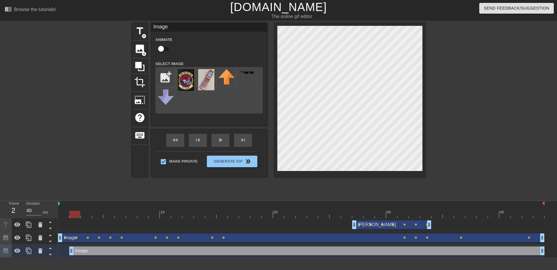
drag, startPoint x: 310, startPoint y: 251, endPoint x: 76, endPoint y: 255, distance: 234.1
click at [222, 140] on span "play_arrow" at bounding box center [220, 139] width 7 height 7
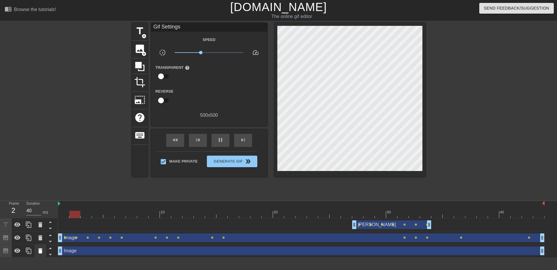
drag, startPoint x: 72, startPoint y: 251, endPoint x: 44, endPoint y: 253, distance: 27.3
click at [44, 253] on div "Frame 2 Duration 40 ms 10 20 30 40 [PERSON_NAME] drag_handle drag_handle lens l…" at bounding box center [278, 229] width 557 height 57
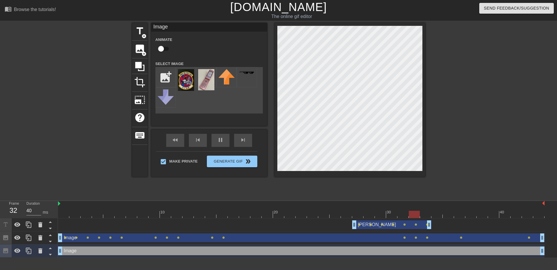
click at [464, 73] on div at bounding box center [475, 110] width 87 height 174
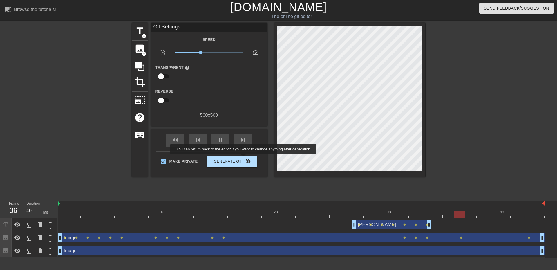
type input "80"
click at [235, 160] on span "Generate Gif double_arrow" at bounding box center [232, 161] width 46 height 7
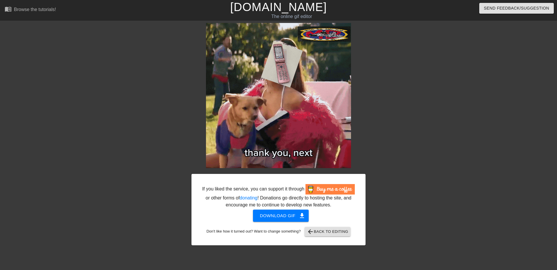
click at [390, 126] on div at bounding box center [415, 110] width 87 height 174
click at [285, 216] on span "Download gif get_app" at bounding box center [281, 216] width 42 height 8
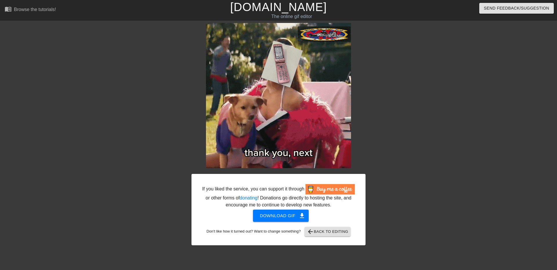
click at [127, 77] on div at bounding box center [140, 110] width 87 height 174
